Goal: Transaction & Acquisition: Purchase product/service

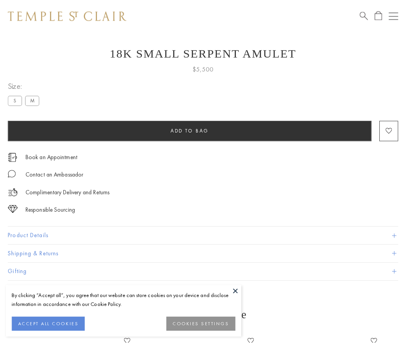
scroll to position [17, 0]
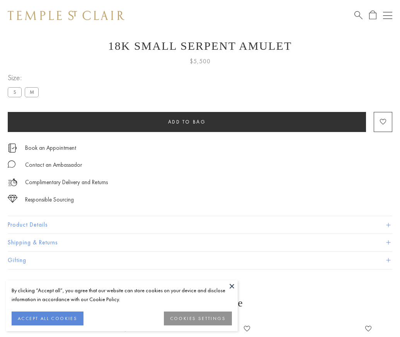
click at [187, 122] on span "Add to bag" at bounding box center [187, 122] width 38 height 7
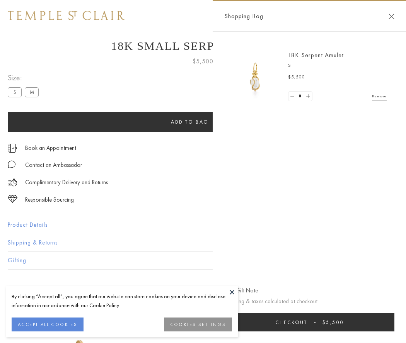
click at [310, 322] on button "Checkout $5,500" at bounding box center [309, 322] width 170 height 18
